Goal: Navigation & Orientation: Find specific page/section

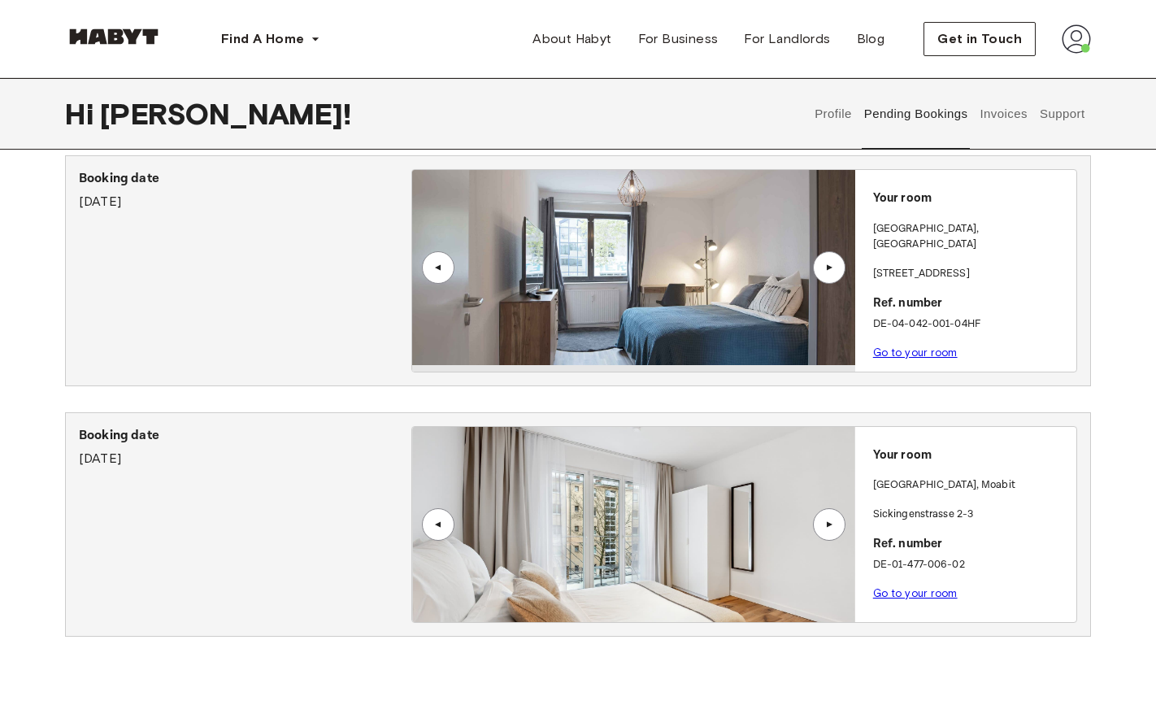
click at [1021, 115] on button "Invoices" at bounding box center [1003, 114] width 51 height 72
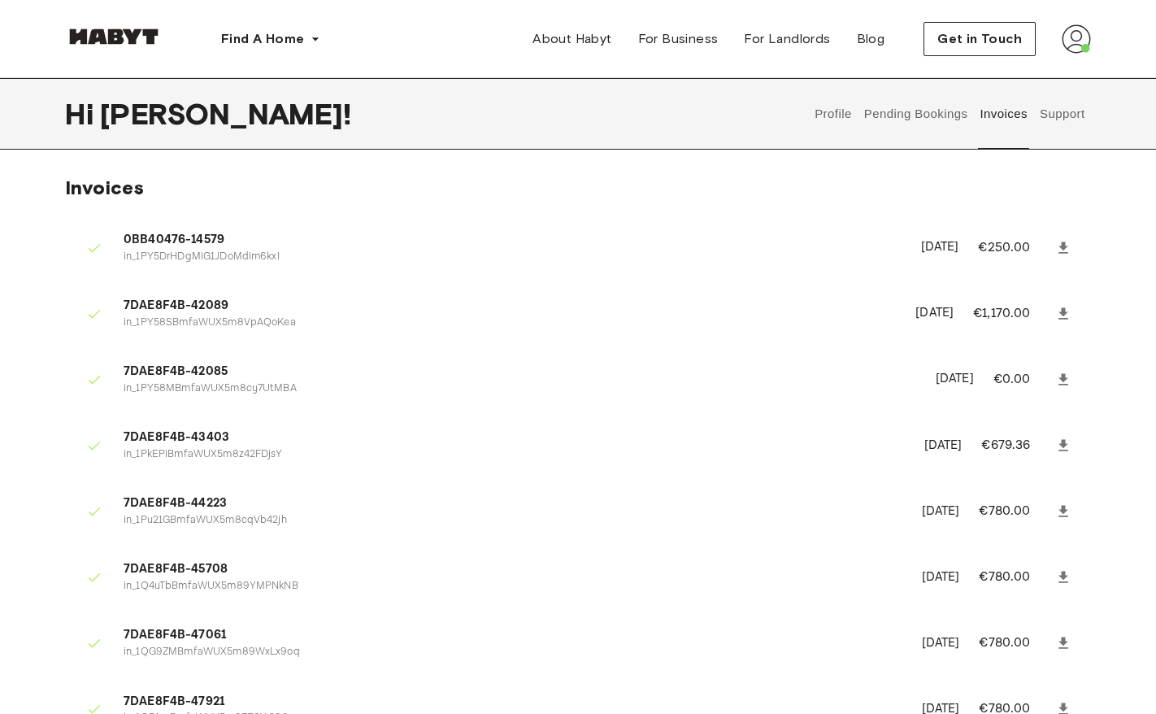
click at [932, 93] on button "Pending Bookings" at bounding box center [916, 114] width 108 height 72
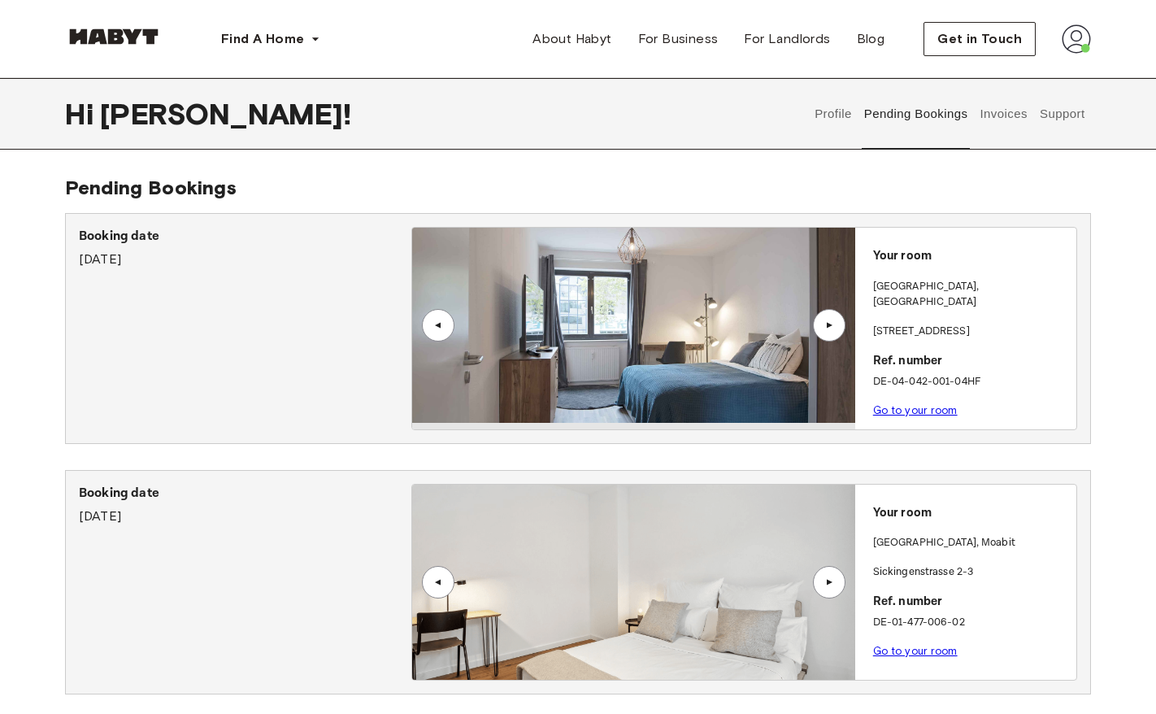
click at [932, 116] on button "Pending Bookings" at bounding box center [916, 114] width 108 height 72
click at [926, 648] on link "Go to your room" at bounding box center [915, 651] width 85 height 12
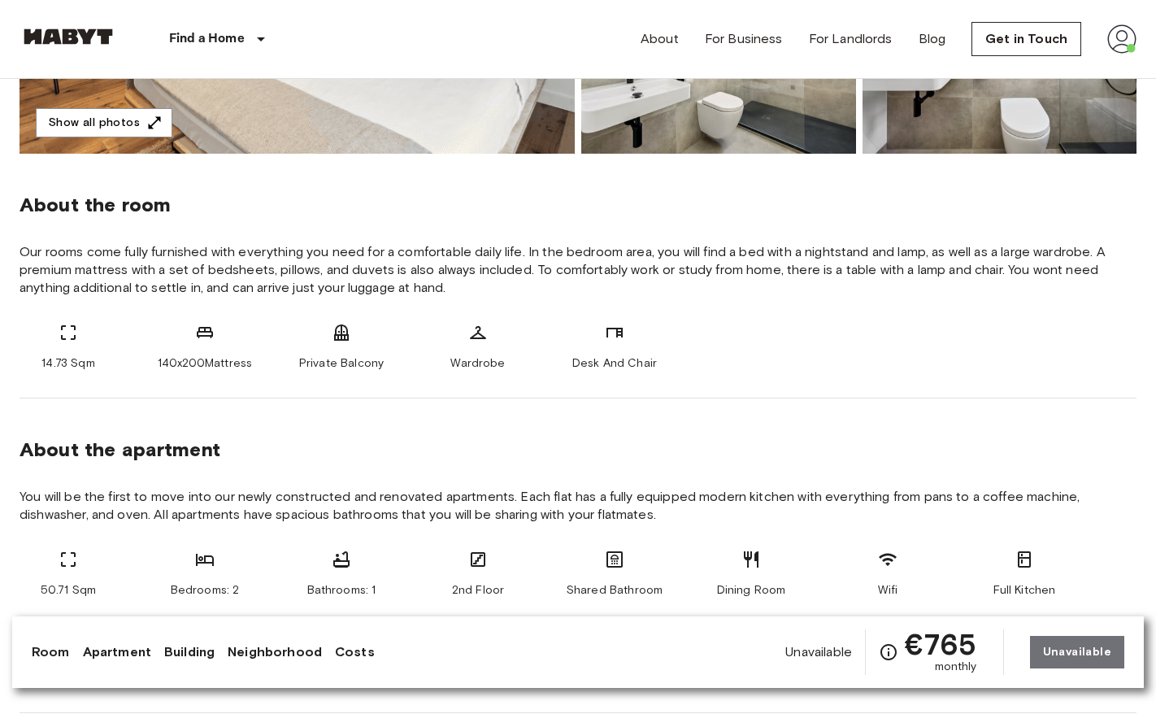
scroll to position [500, 0]
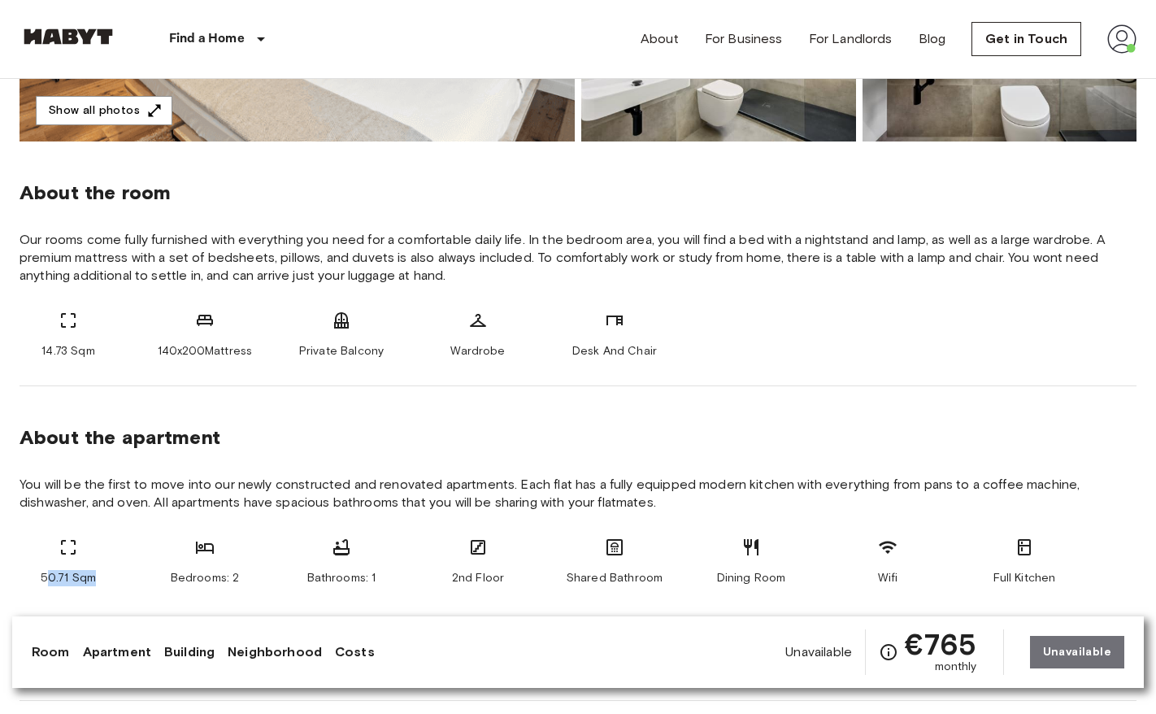
drag, startPoint x: 46, startPoint y: 577, endPoint x: 99, endPoint y: 584, distance: 54.0
click at [99, 584] on div "50.71 Sqm" at bounding box center [69, 561] width 98 height 49
click at [114, 592] on div "50.71 Sqm Bedrooms: 2 Bathrooms: 1 2nd Floor Shared Bathroom Dining Room Wifi F…" at bounding box center [578, 605] width 1117 height 137
click at [76, 586] on div "50.71 Sqm Bedrooms: 2 Bathrooms: 1 2nd Floor Shared Bathroom Dining Room Wifi F…" at bounding box center [578, 605] width 1117 height 137
click at [470, 515] on section "About the apartment You will be the first to move into our newly constructed an…" at bounding box center [578, 543] width 1117 height 315
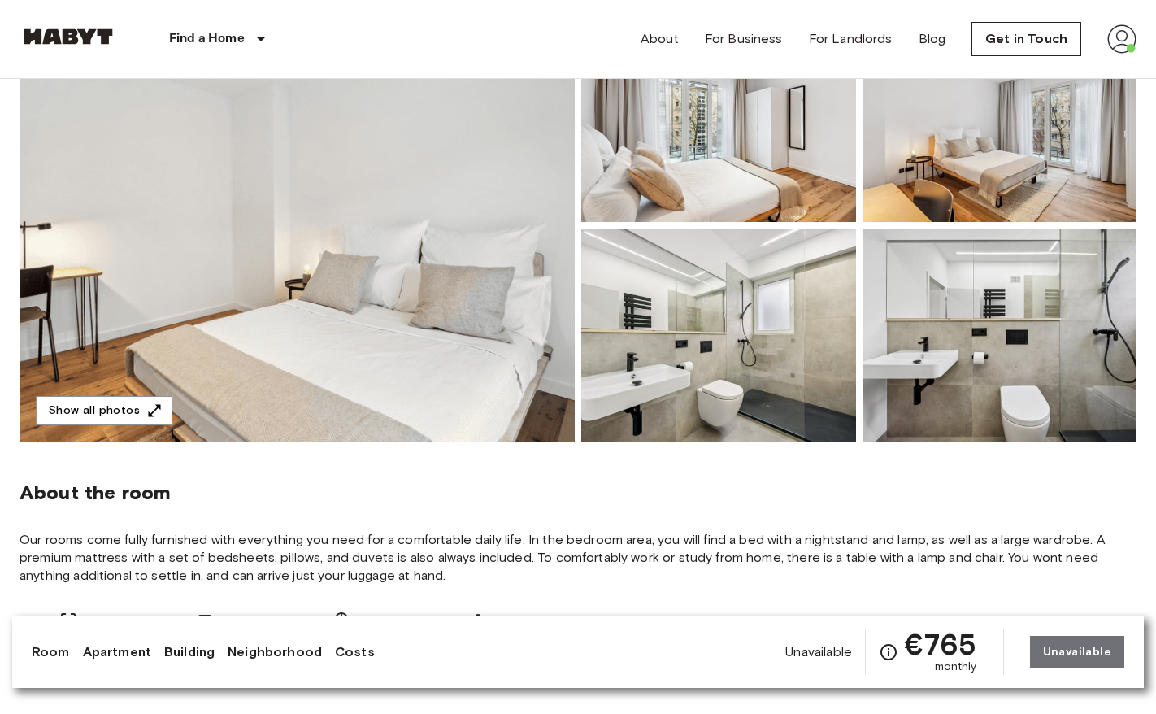
scroll to position [0, 0]
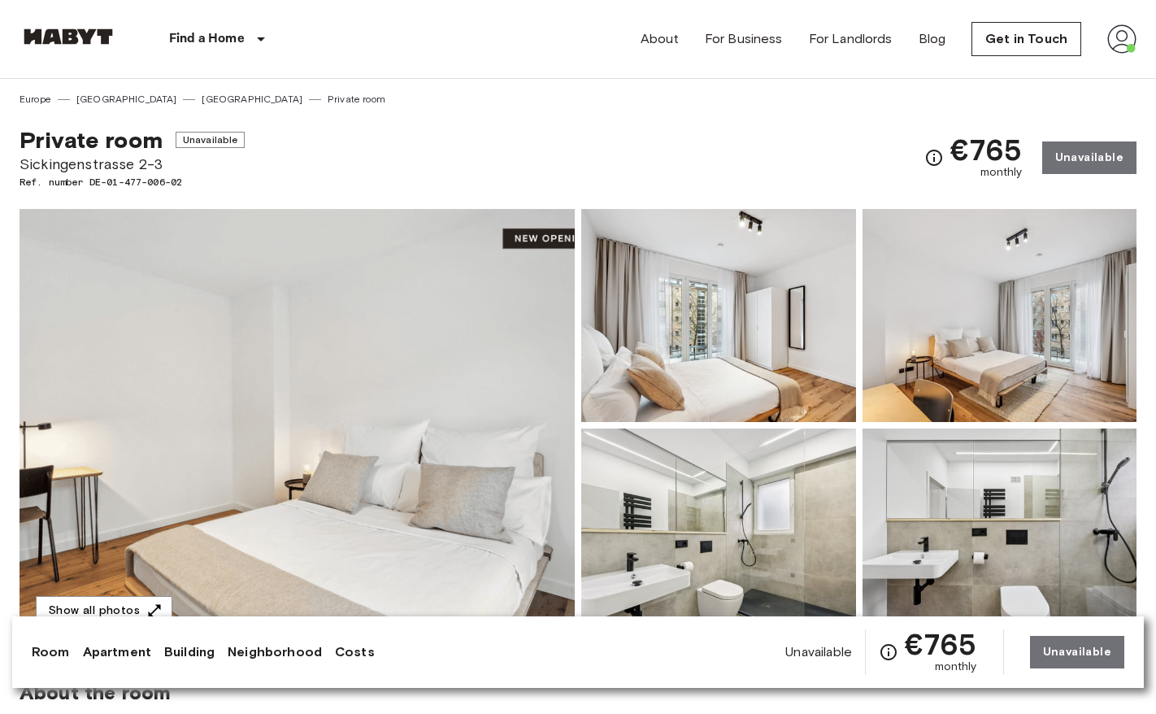
click at [1127, 41] on img at bounding box center [1121, 38] width 29 height 29
click at [1127, 41] on div at bounding box center [578, 357] width 1156 height 714
click at [672, 33] on link "About" at bounding box center [660, 39] width 38 height 20
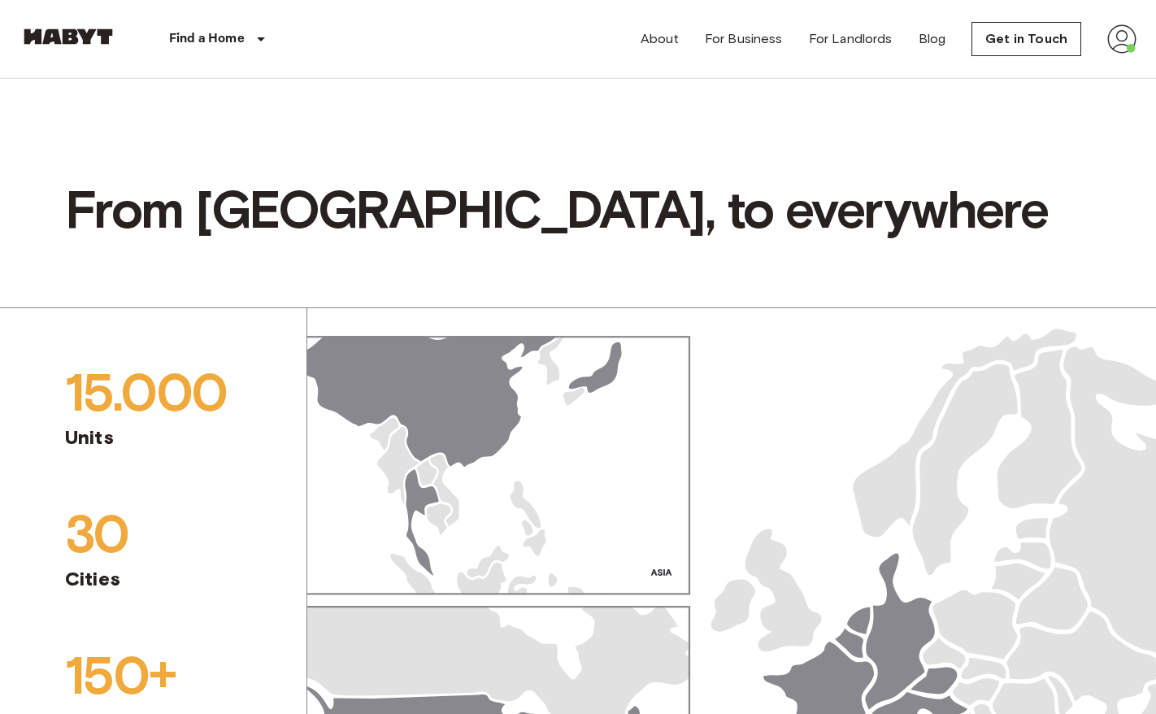
scroll to position [815, 0]
drag, startPoint x: 192, startPoint y: 328, endPoint x: 555, endPoint y: 490, distance: 397.8
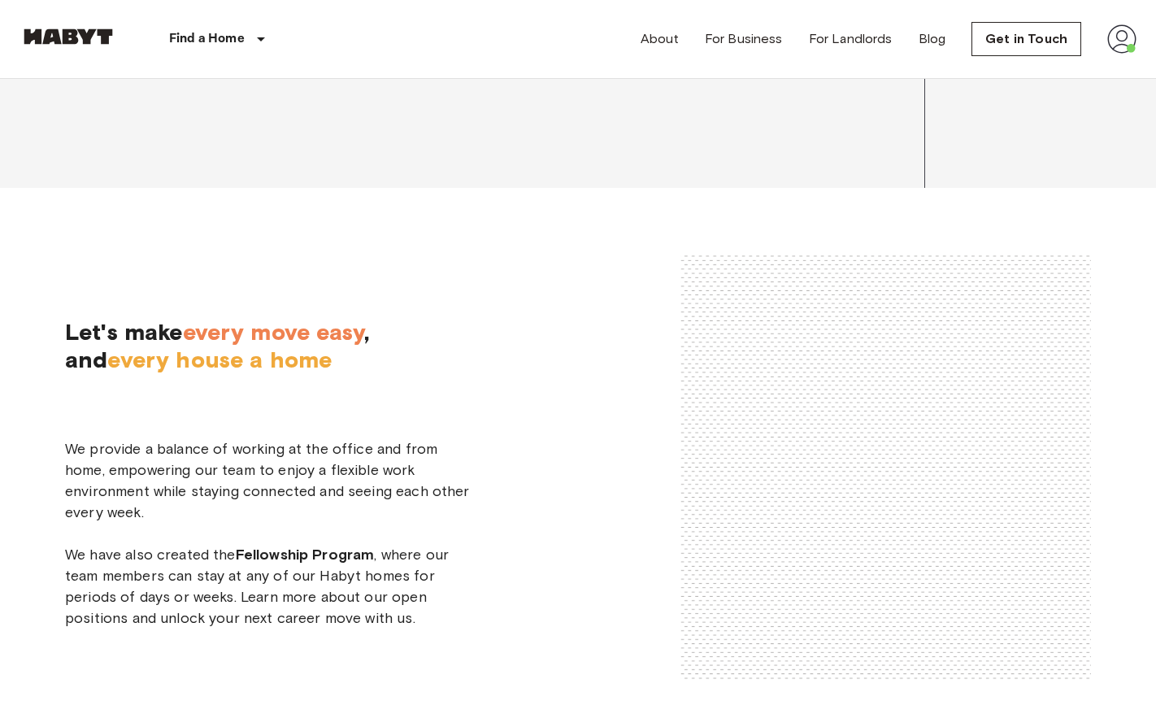
scroll to position [2433, 0]
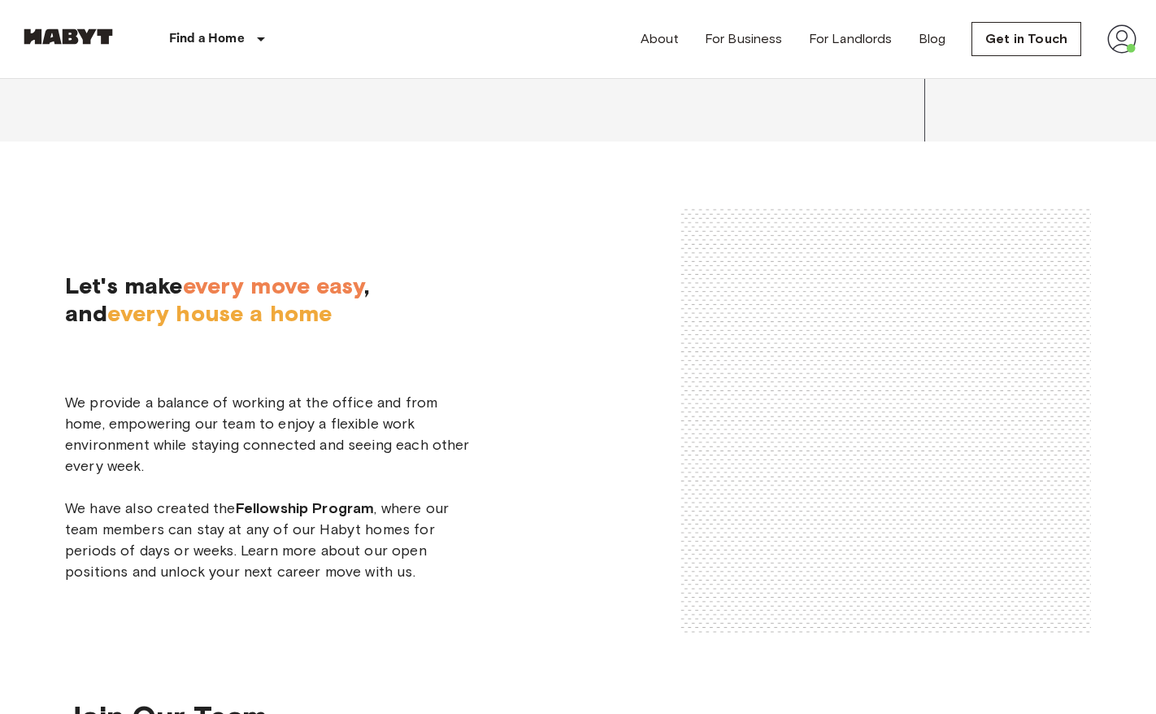
scroll to position [2473, 0]
drag, startPoint x: 53, startPoint y: 450, endPoint x: 202, endPoint y: 452, distance: 149.6
copy span "[PERSON_NAME]"
drag, startPoint x: 232, startPoint y: 398, endPoint x: 228, endPoint y: 413, distance: 15.2
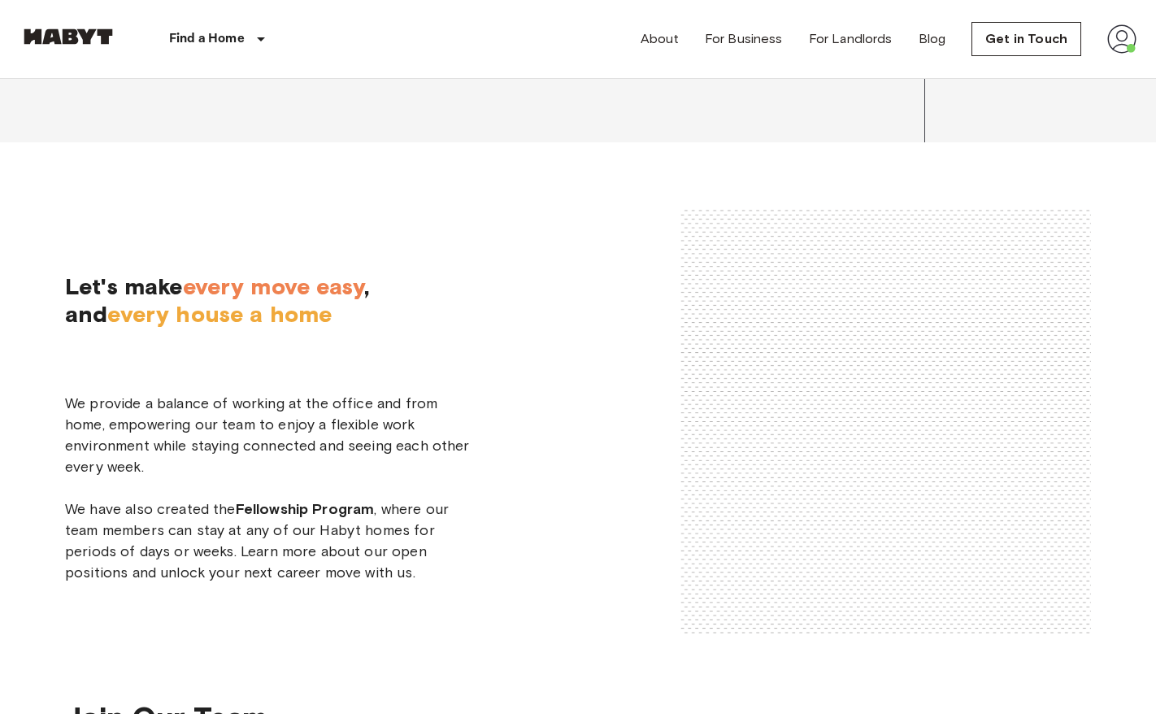
drag, startPoint x: 294, startPoint y: 381, endPoint x: 424, endPoint y: 389, distance: 130.3
copy span "[PERSON_NAME]"
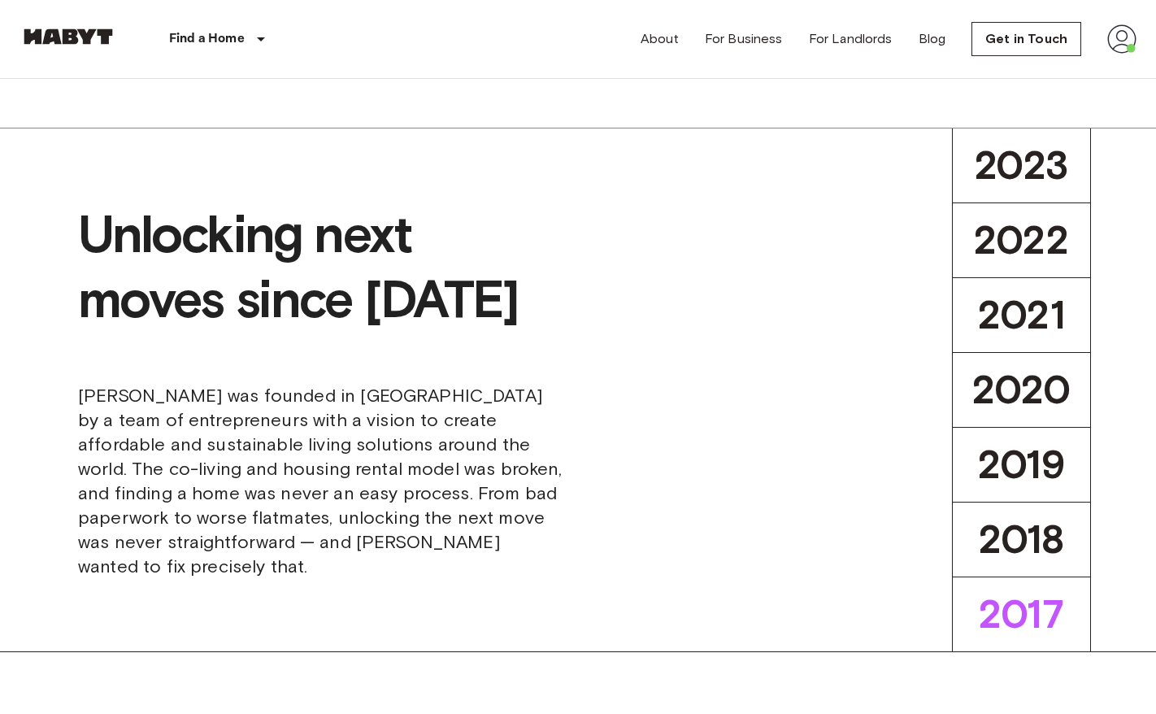
scroll to position [0, 0]
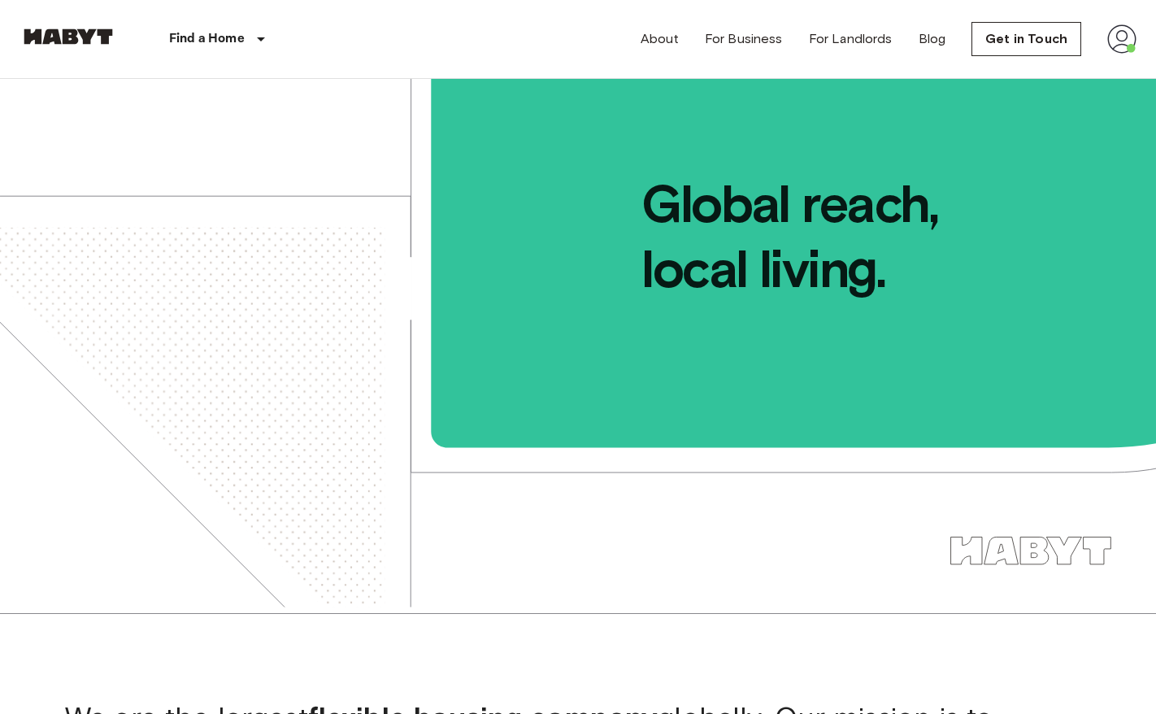
click at [1119, 36] on img at bounding box center [1121, 38] width 29 height 29
click at [1025, 27] on div at bounding box center [578, 357] width 1156 height 714
click at [1015, 34] on link "Get in Touch" at bounding box center [1027, 39] width 110 height 34
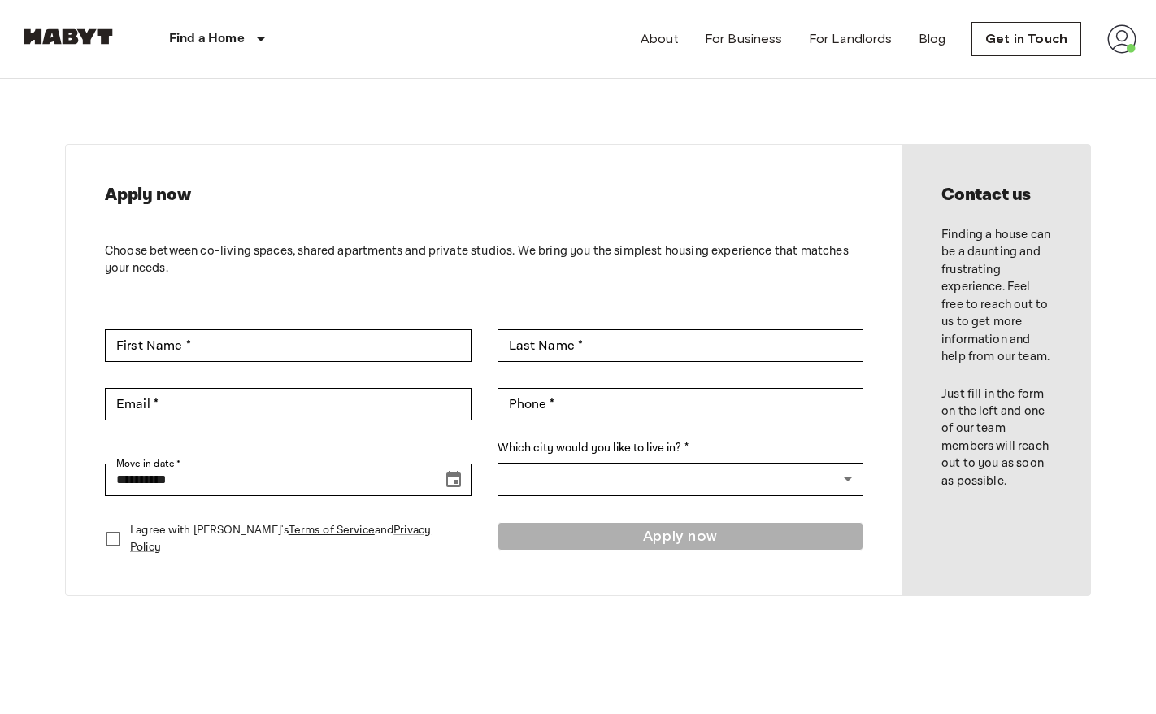
click at [1130, 32] on img at bounding box center [1121, 38] width 29 height 29
click at [1045, 67] on li "Profile" at bounding box center [1061, 68] width 163 height 29
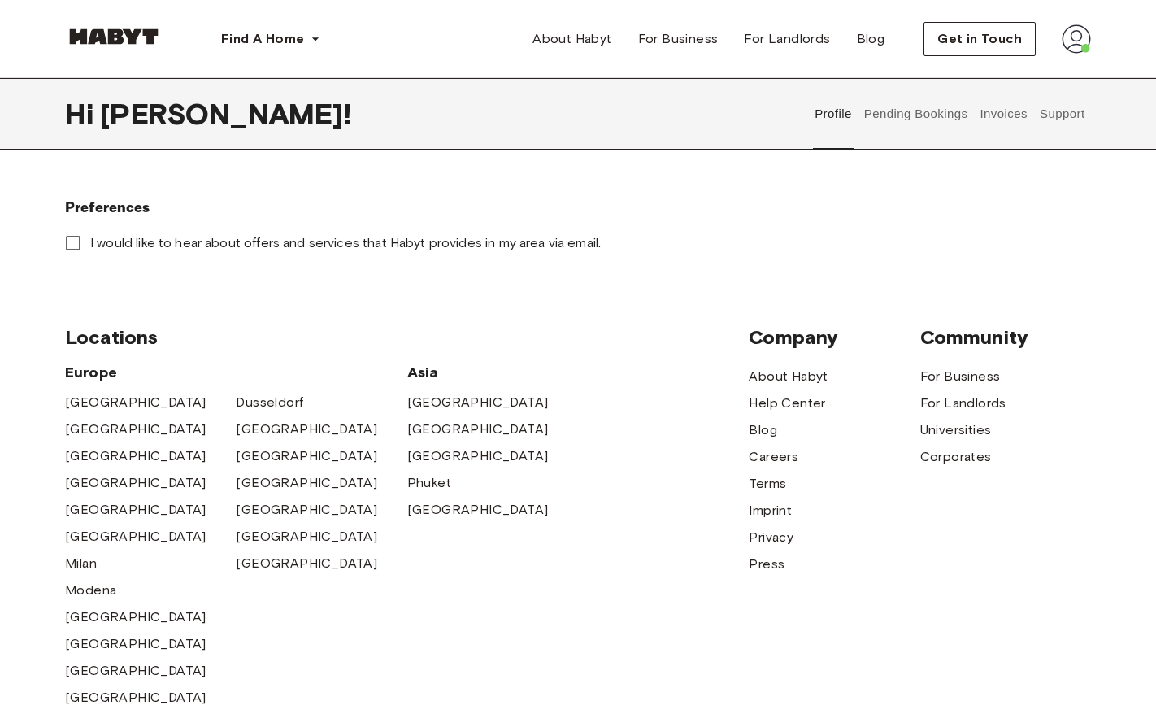
scroll to position [540, 0]
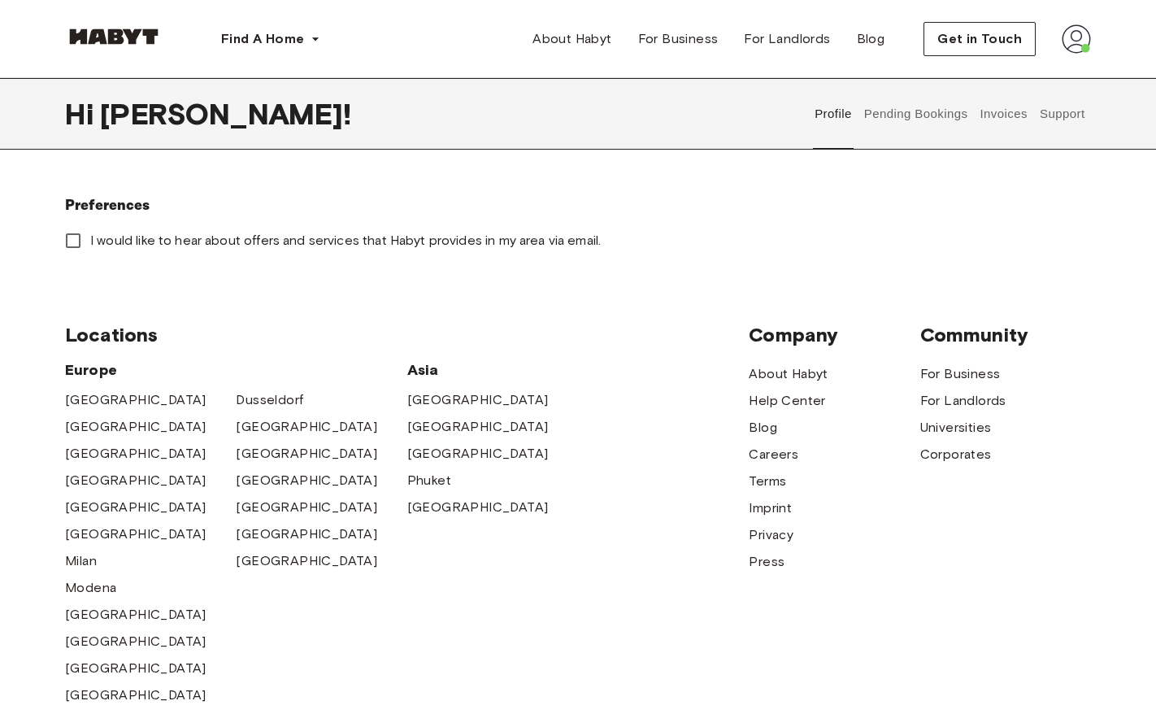
click at [576, 467] on div "[GEOGRAPHIC_DATA]" at bounding box center [492, 453] width 171 height 27
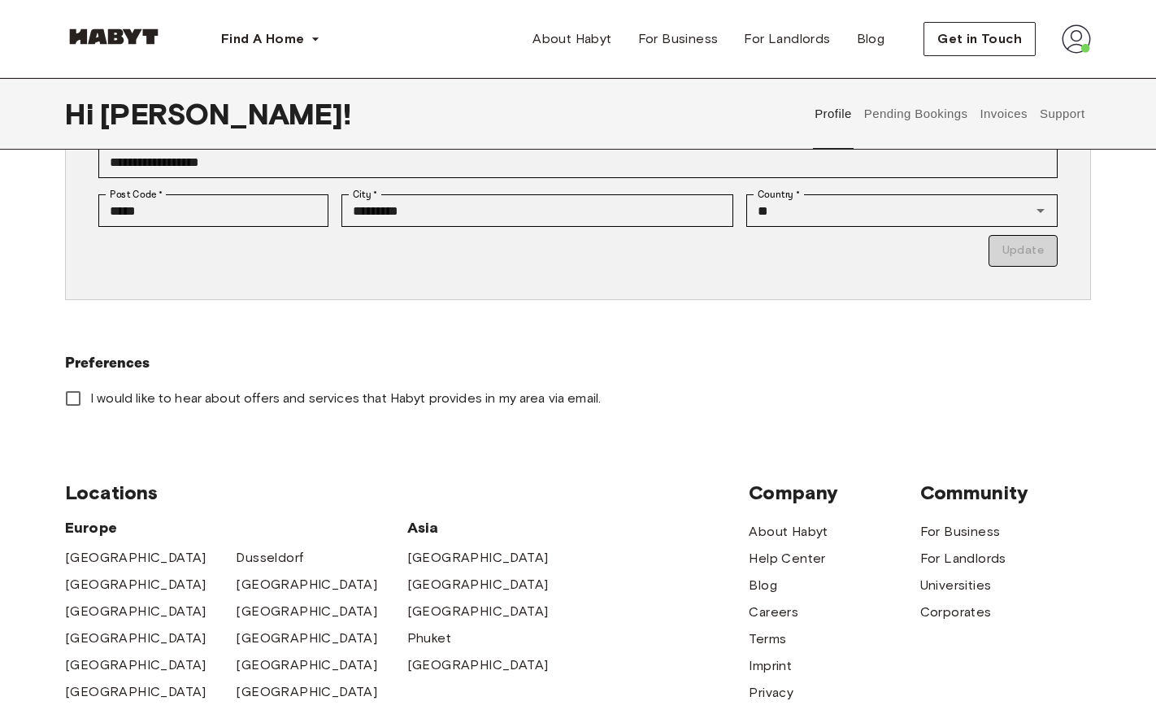
scroll to position [363, 0]
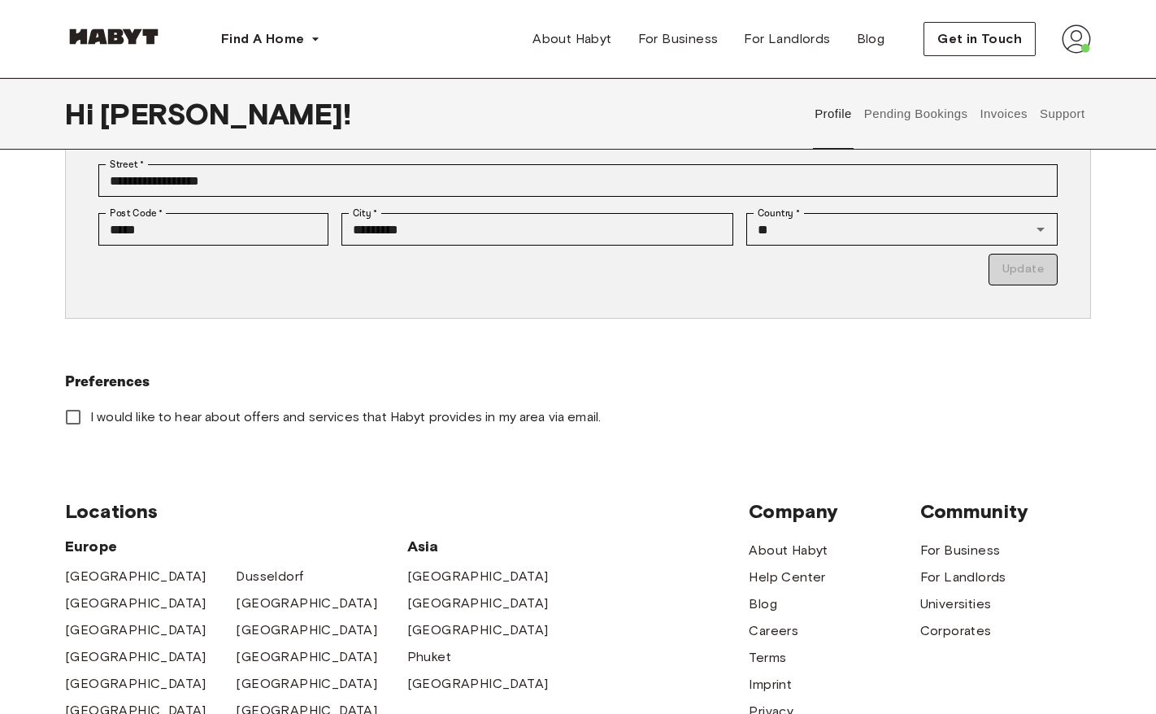
click at [1083, 41] on img at bounding box center [1076, 38] width 29 height 29
click at [865, 40] on span "Blog" at bounding box center [871, 39] width 28 height 20
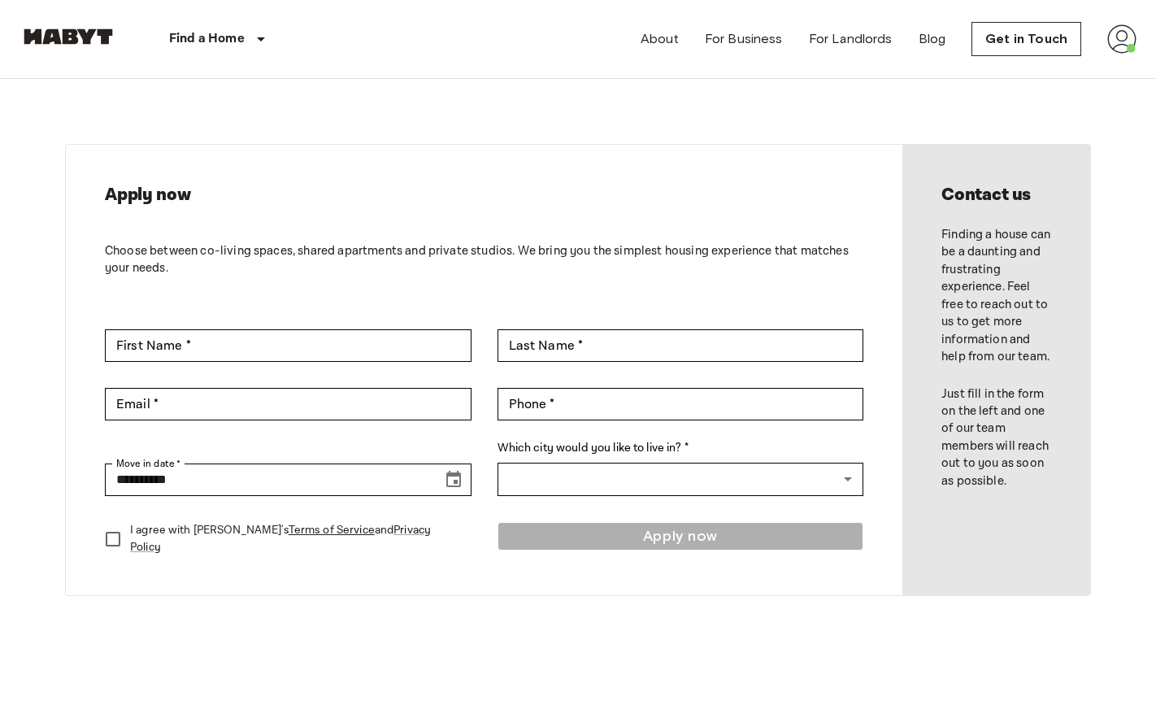
click at [1118, 39] on img at bounding box center [1121, 38] width 29 height 29
click at [1015, 61] on li "Profile" at bounding box center [1061, 68] width 163 height 29
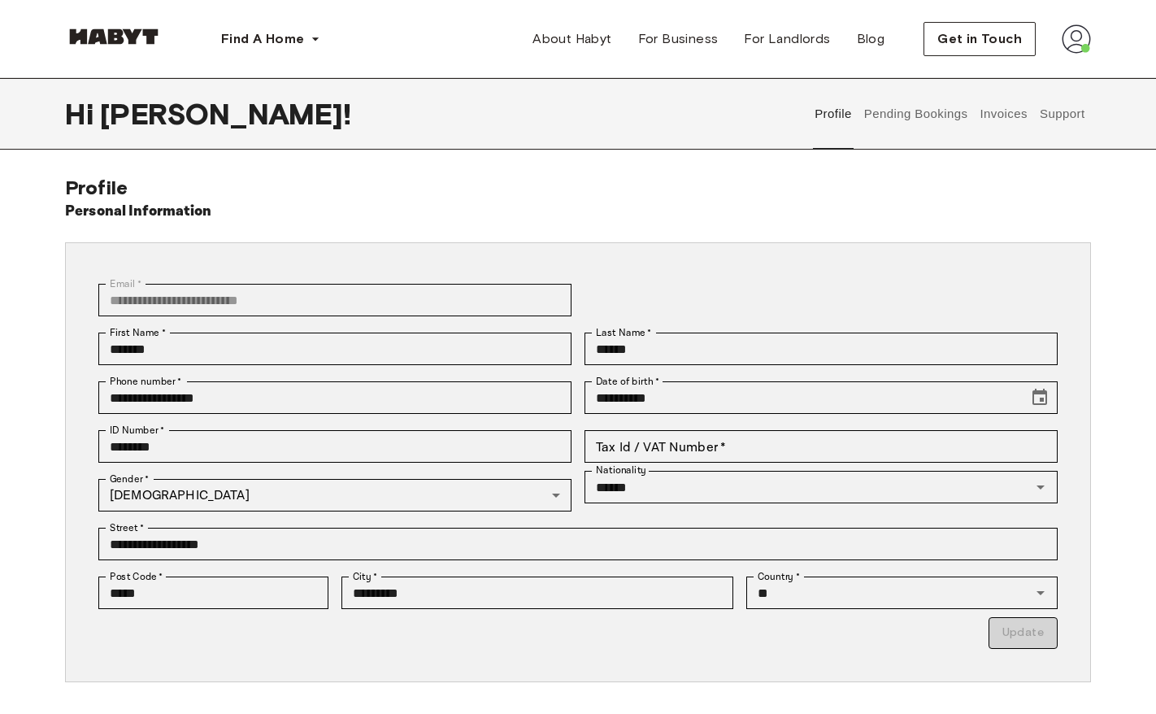
click at [1059, 121] on button "Support" at bounding box center [1062, 114] width 50 height 72
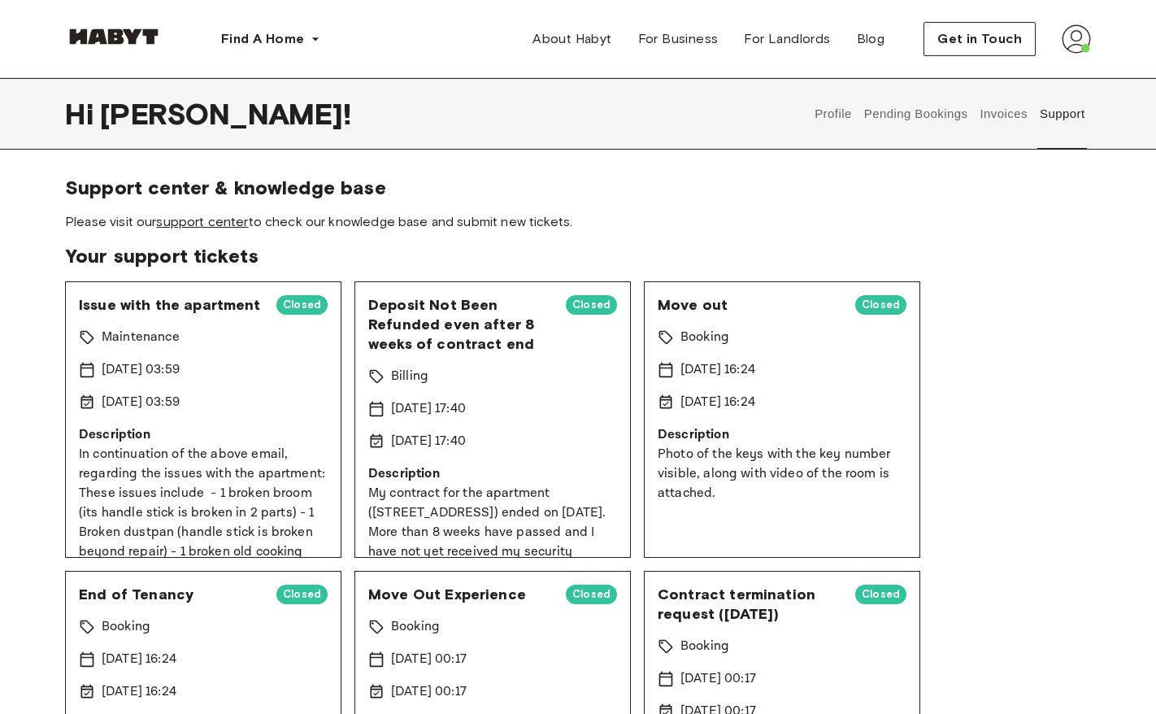
click at [215, 228] on link "support center" at bounding box center [202, 221] width 92 height 15
